Goal: Task Accomplishment & Management: Manage account settings

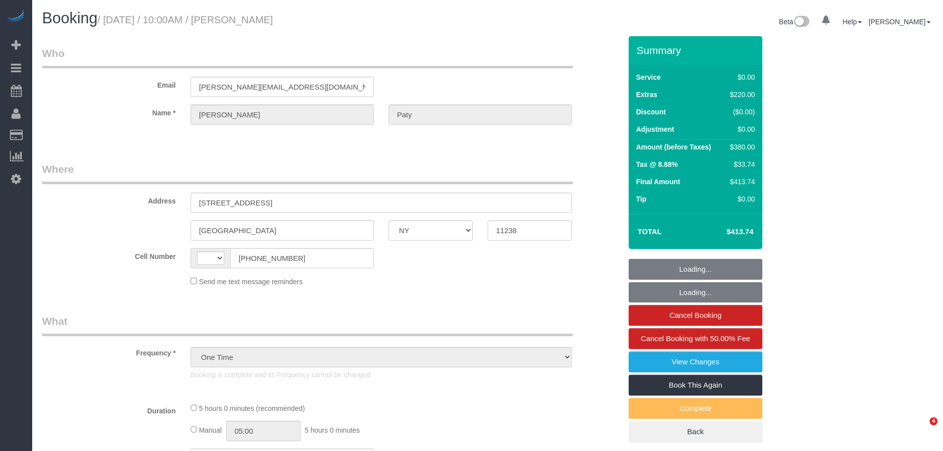
select select "NY"
select select "string:stripe-pm_1PtyvG4VGloSiKo7BLZDAN62"
select select "number:89"
select select "number:90"
select select "number:15"
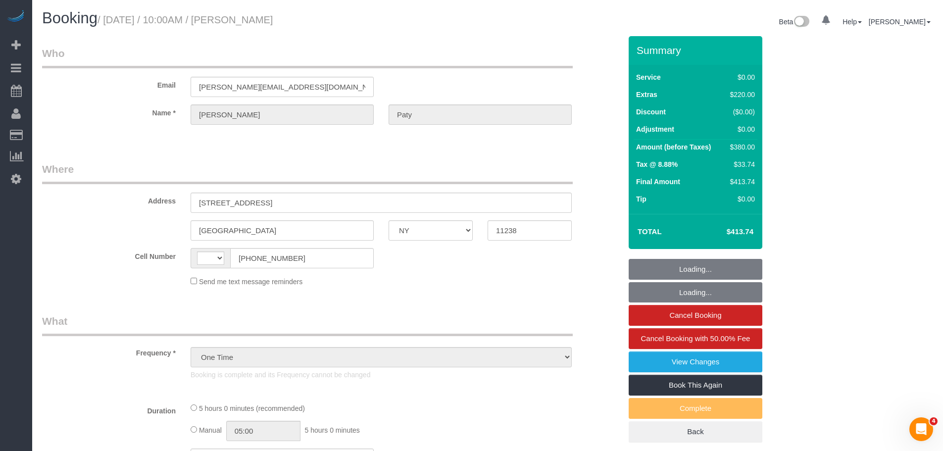
select select "number:5"
select select "string:[GEOGRAPHIC_DATA]"
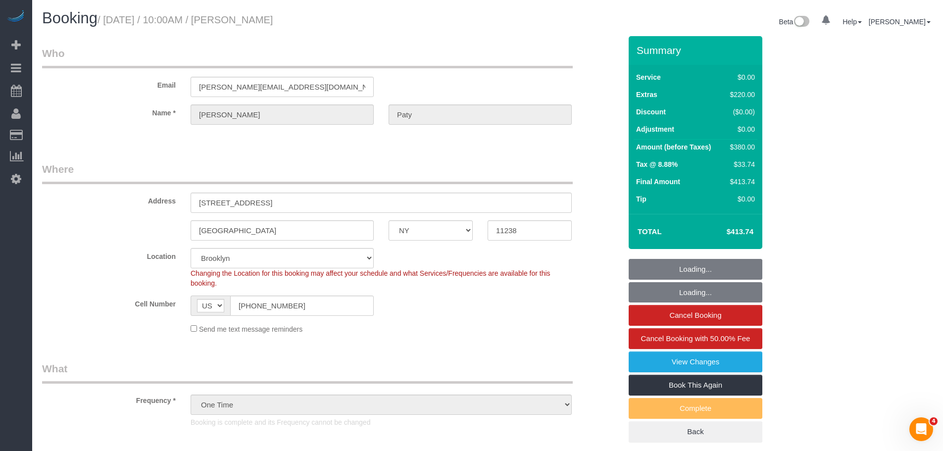
select select "1"
select select "spot1"
select select "object:1452"
select select "1"
